Goal: Check status

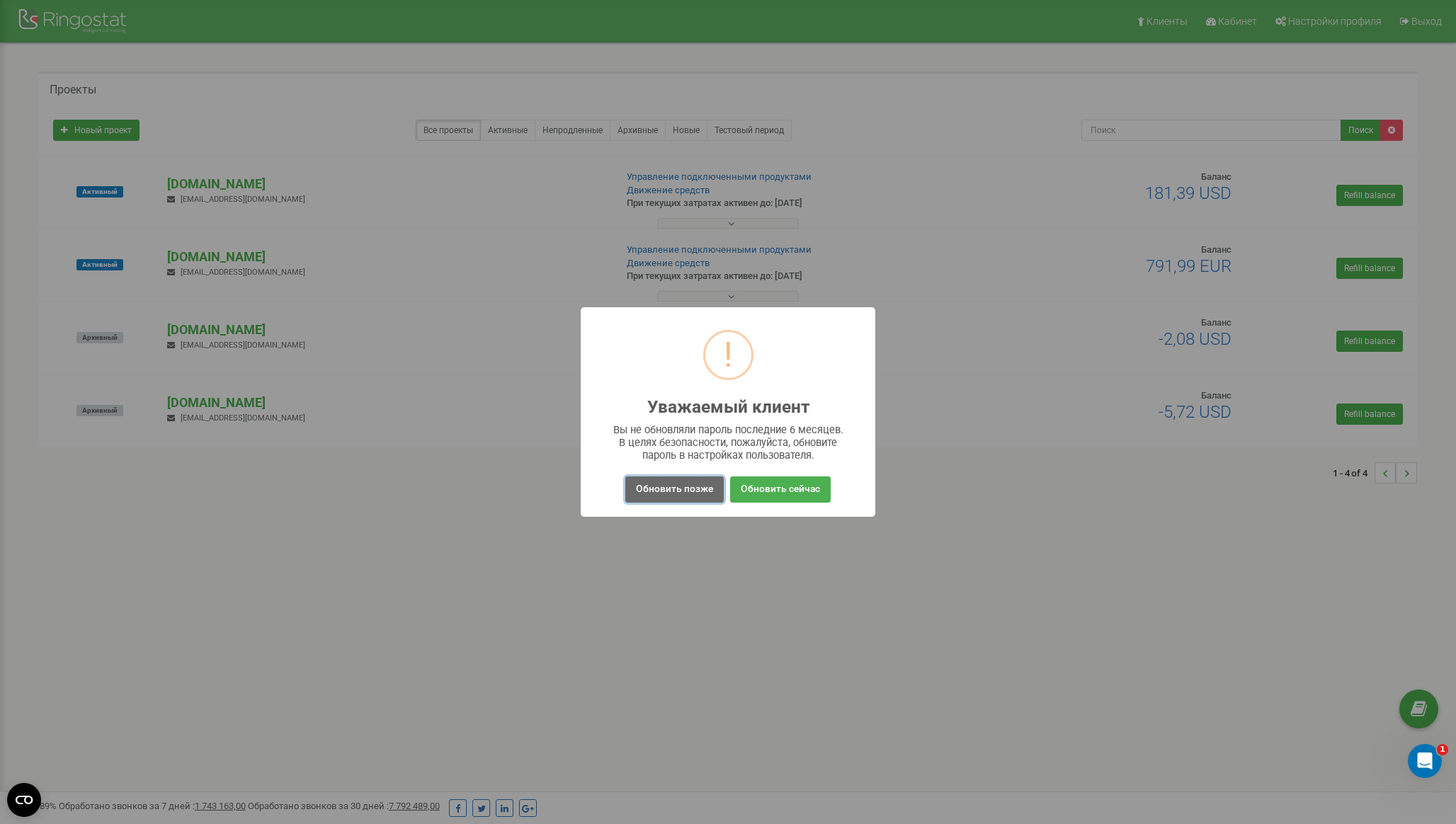
click at [679, 487] on button "Обновить позже" at bounding box center [674, 489] width 99 height 26
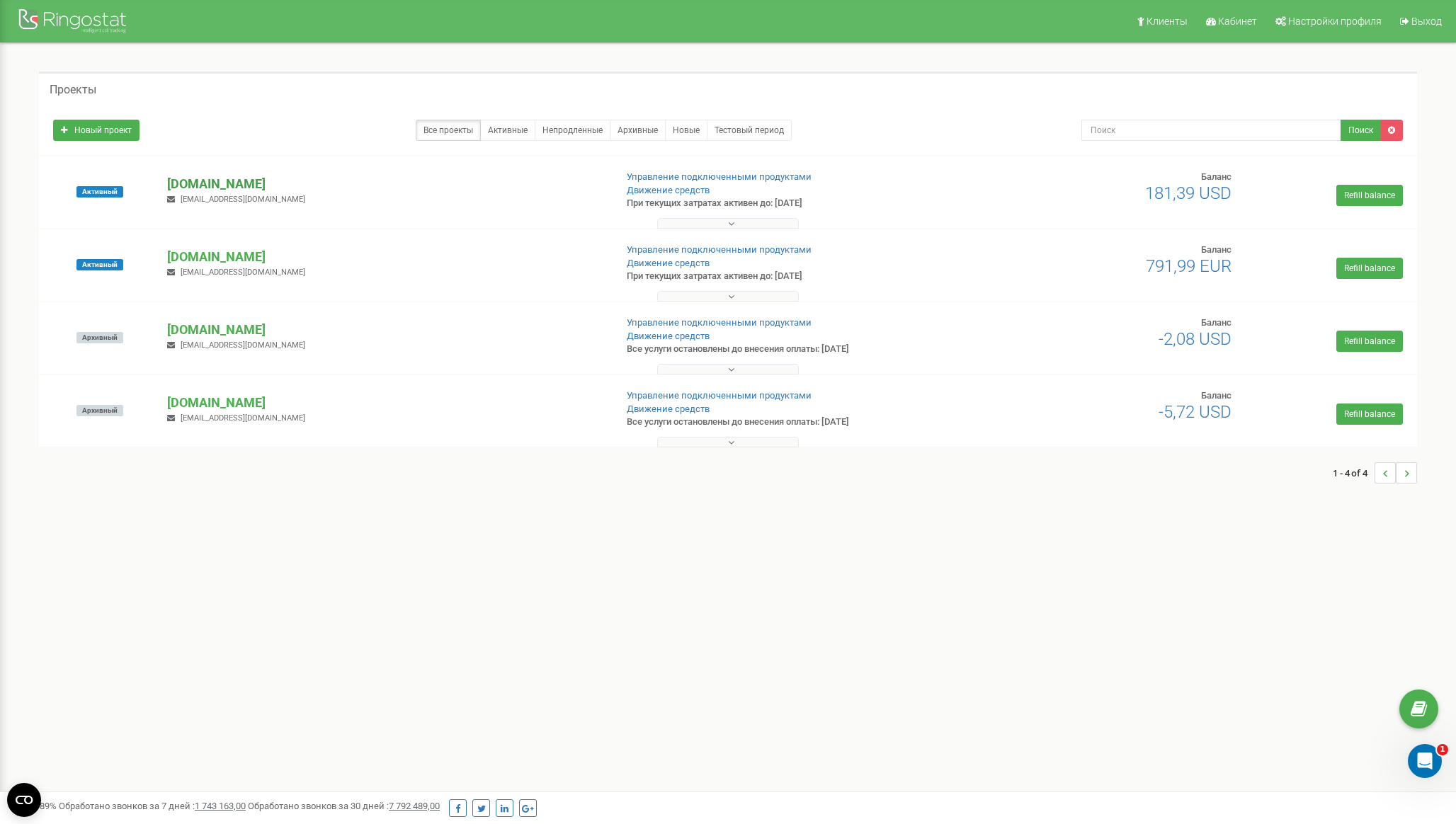
click at [230, 185] on p "[DOMAIN_NAME]" at bounding box center [384, 184] width 435 height 18
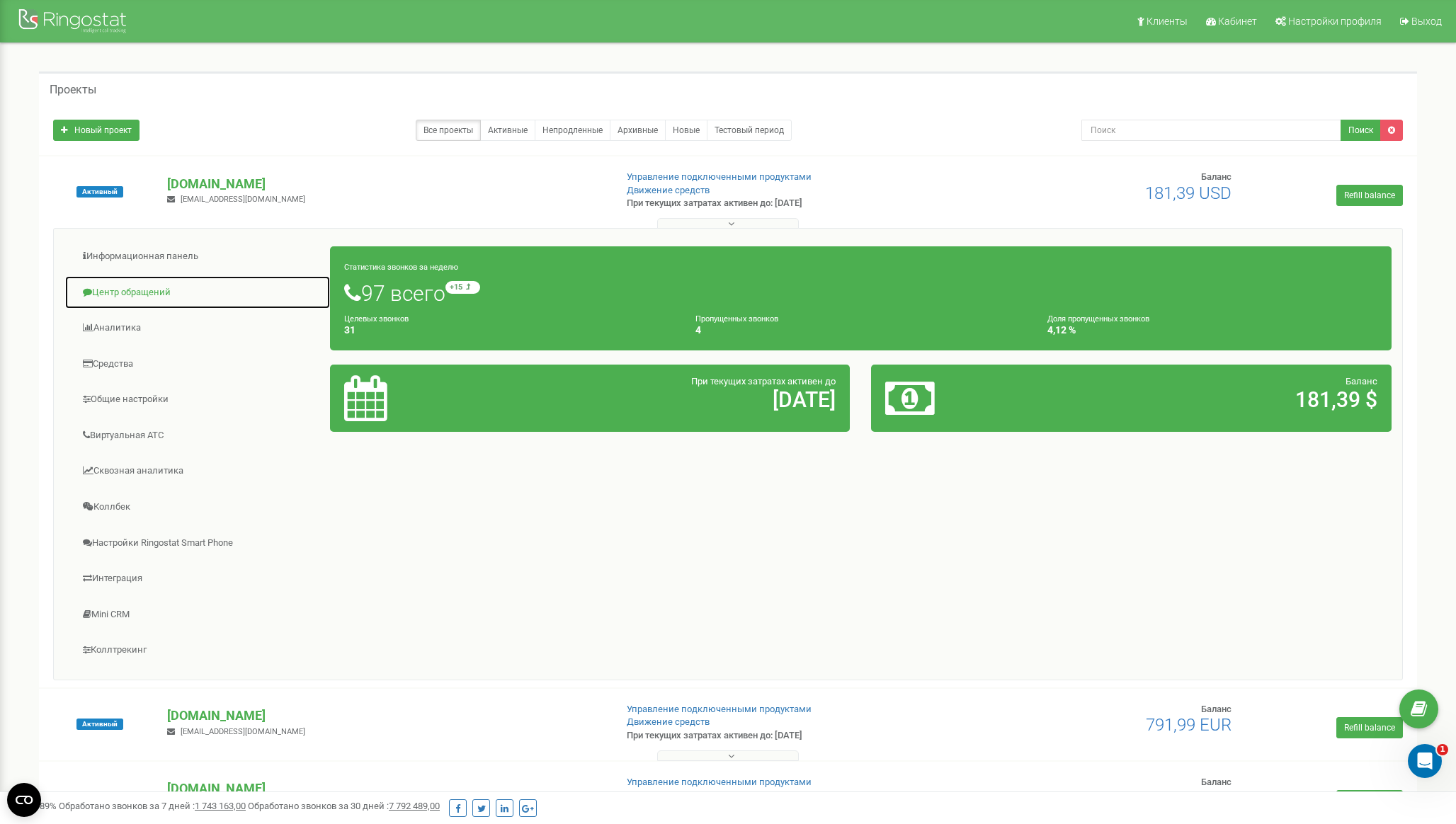
click at [155, 294] on link "Центр обращений" at bounding box center [197, 293] width 266 height 34
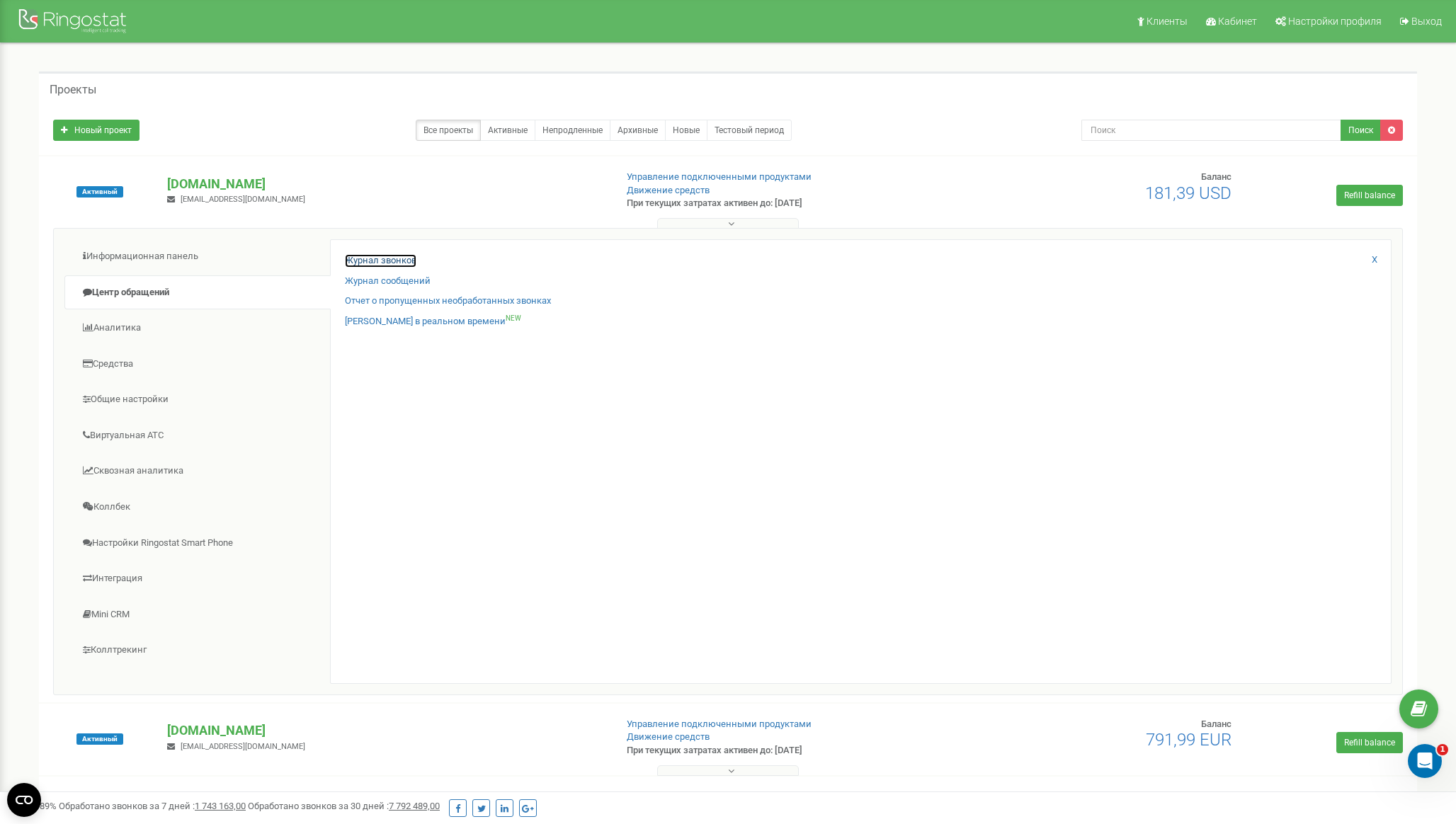
click at [366, 260] on link "Журнал звонков" at bounding box center [380, 260] width 71 height 14
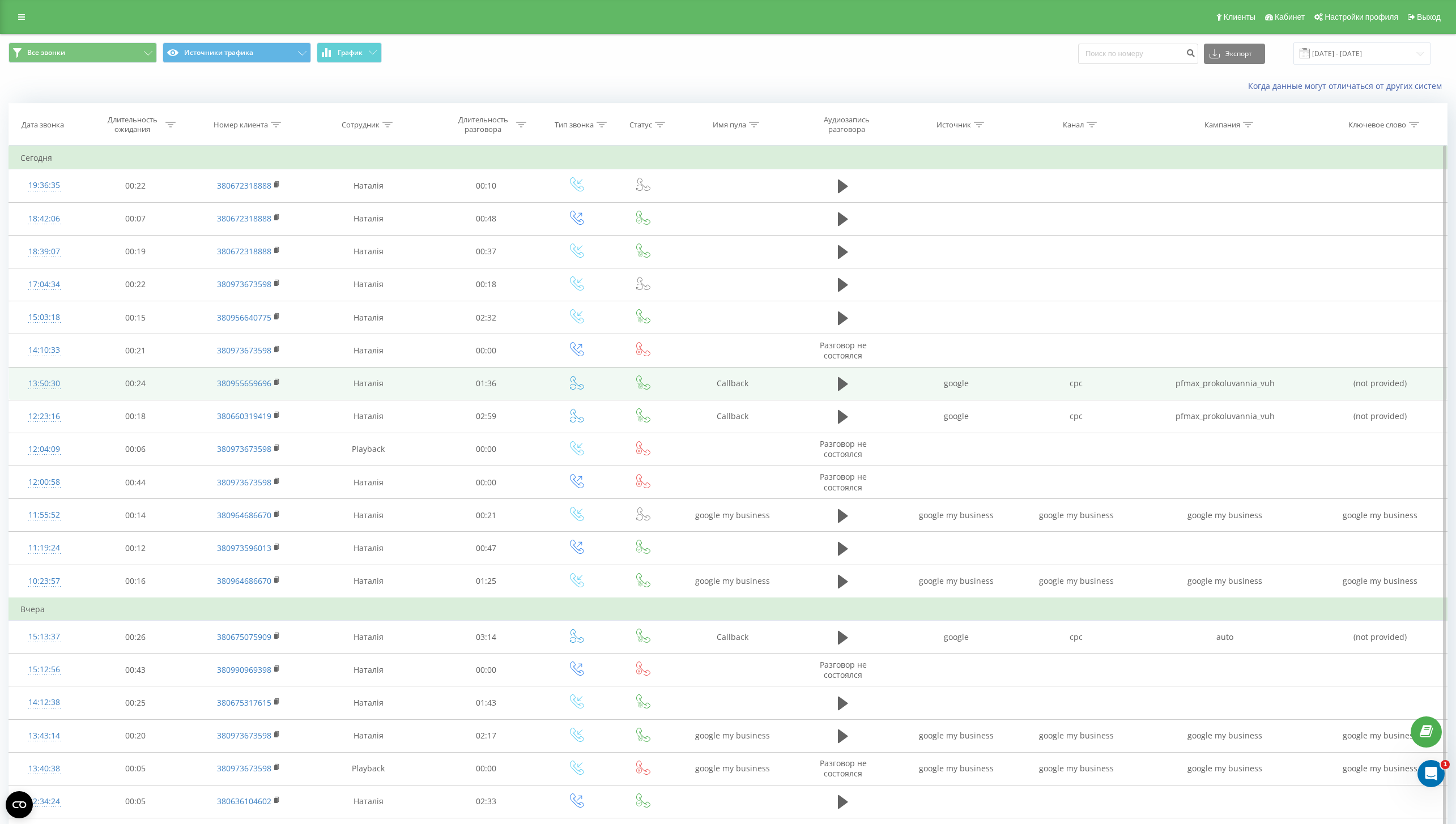
scroll to position [251, 0]
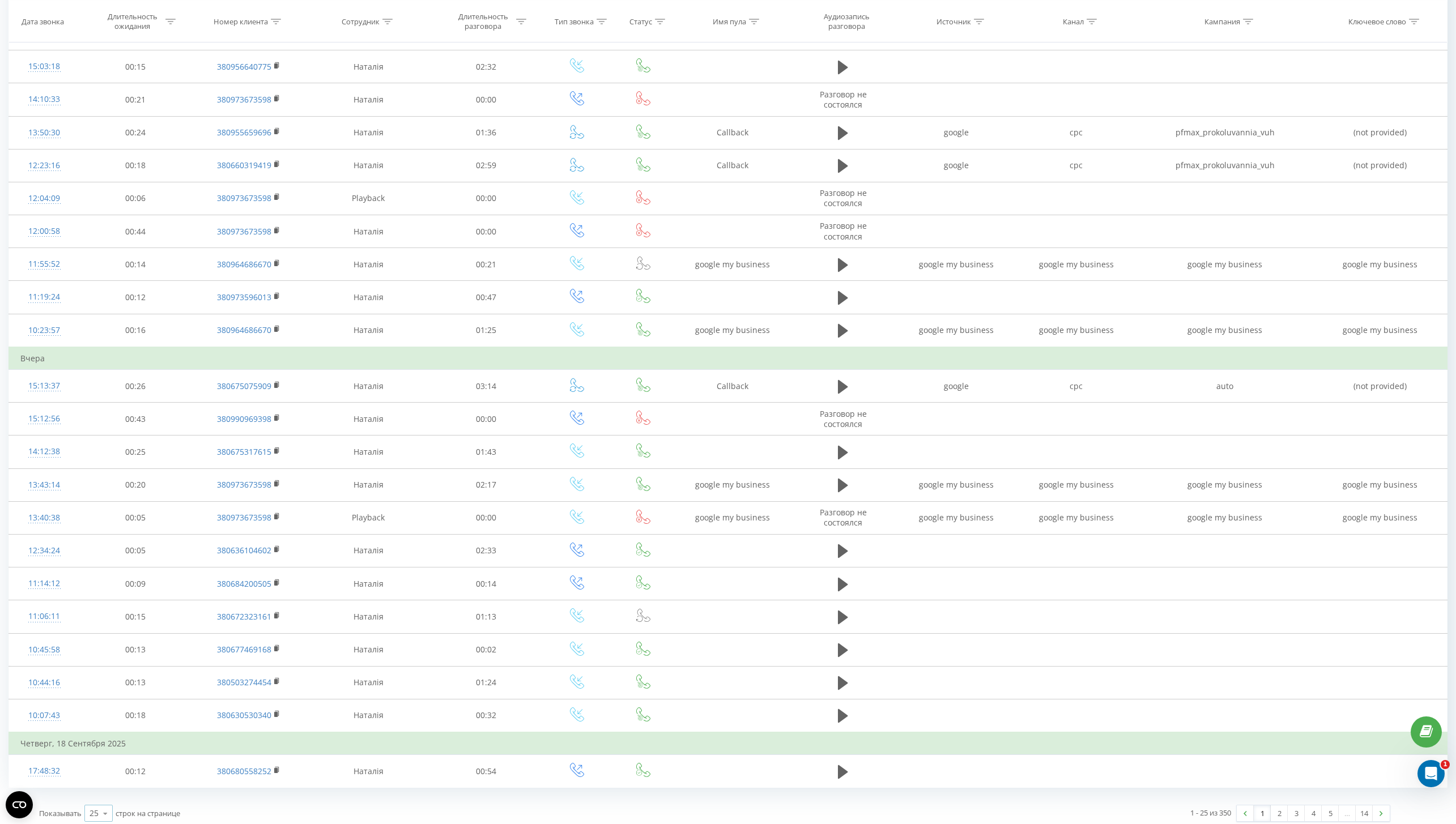
click at [101, 804] on icon at bounding box center [105, 813] width 17 height 22
click at [101, 797] on div "100" at bounding box center [98, 797] width 27 height 17
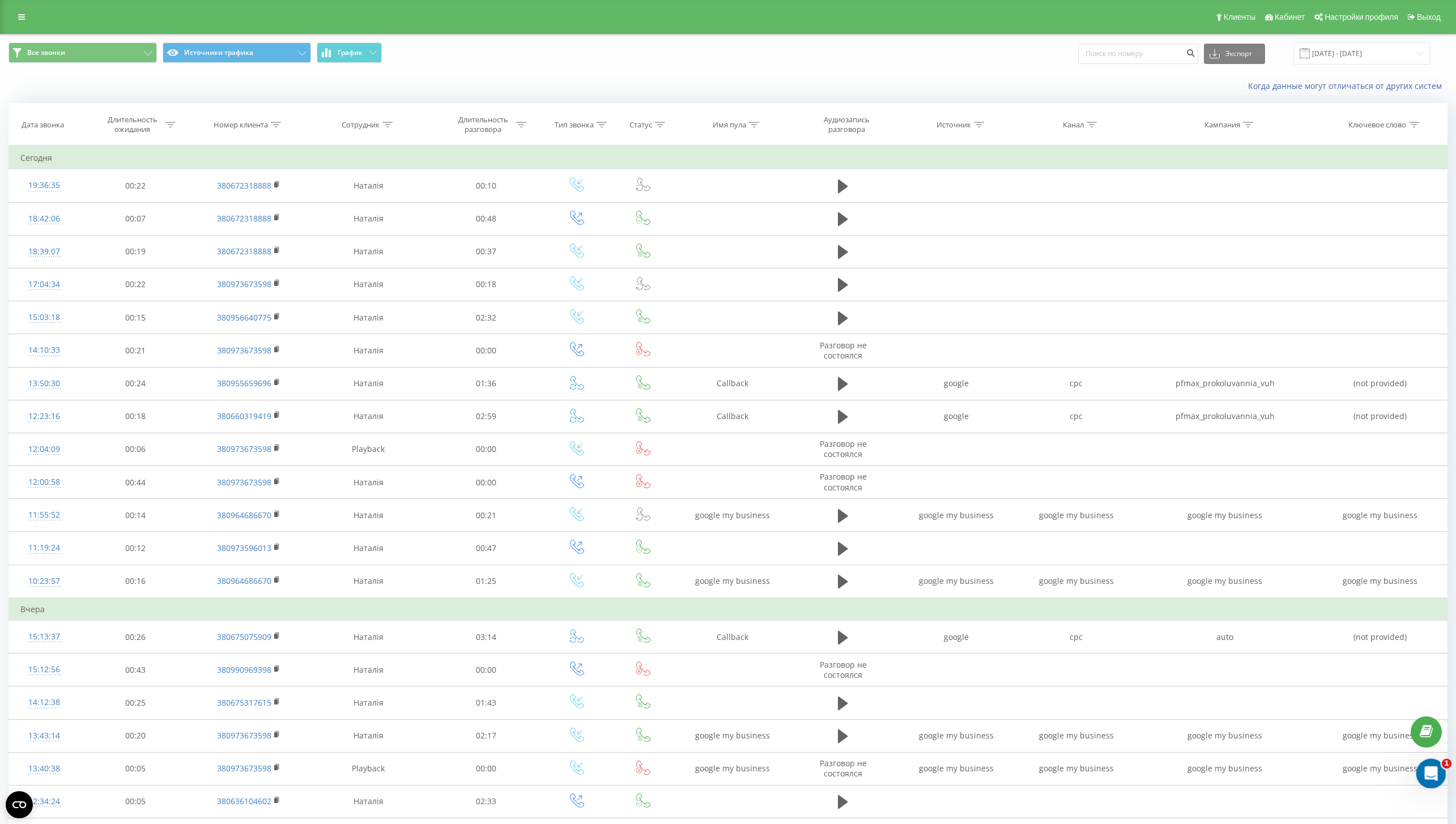
click at [1421, 774] on icon "Відкрити програму для спілкування Intercom" at bounding box center [1430, 773] width 19 height 19
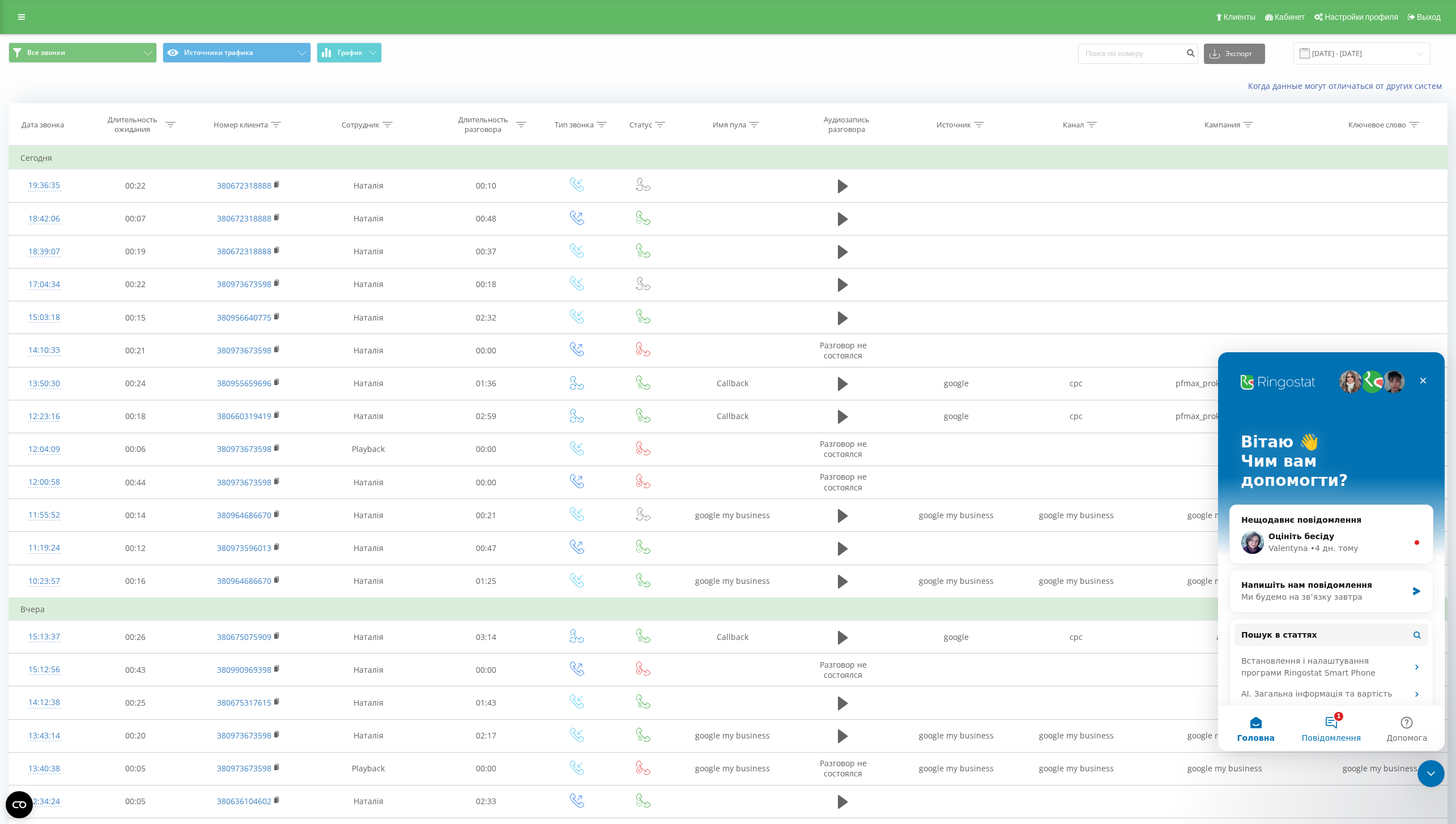
click at [1337, 721] on button "1 Повідомлення" at bounding box center [1331, 728] width 75 height 46
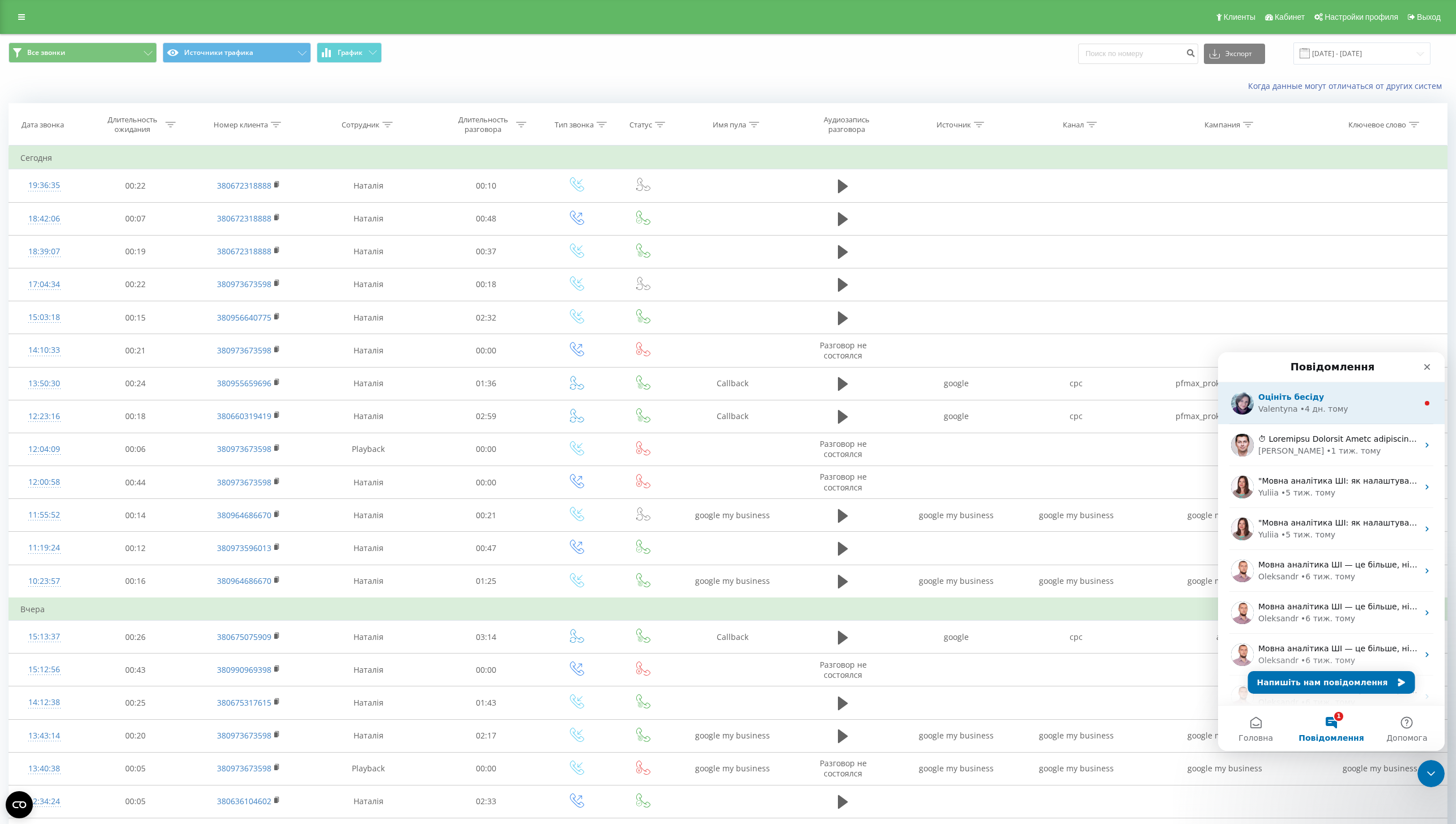
click at [1318, 407] on div "• 4 дн. тому" at bounding box center [1324, 409] width 48 height 12
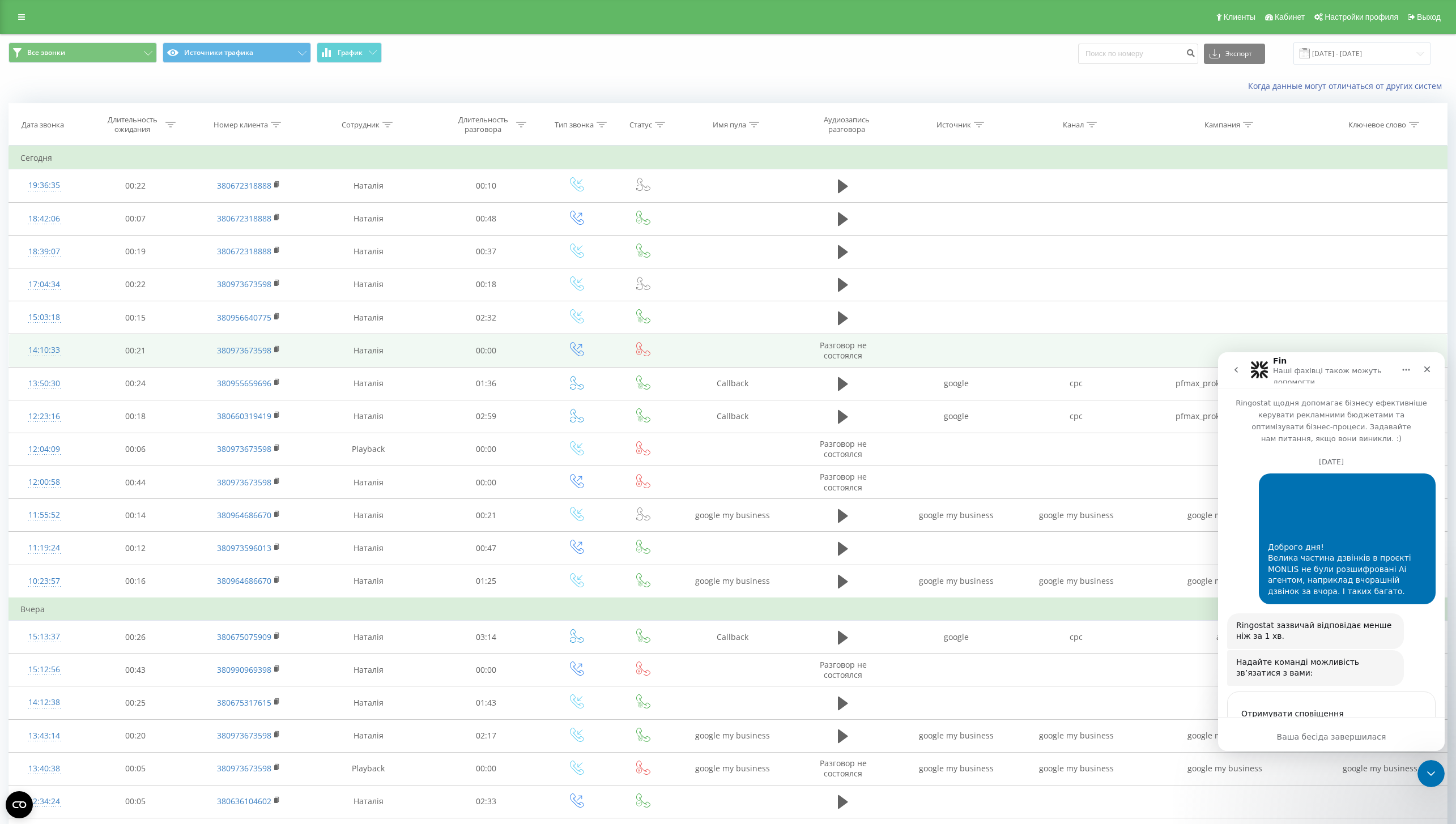
scroll to position [82, 0]
